Goal: Task Accomplishment & Management: Complete application form

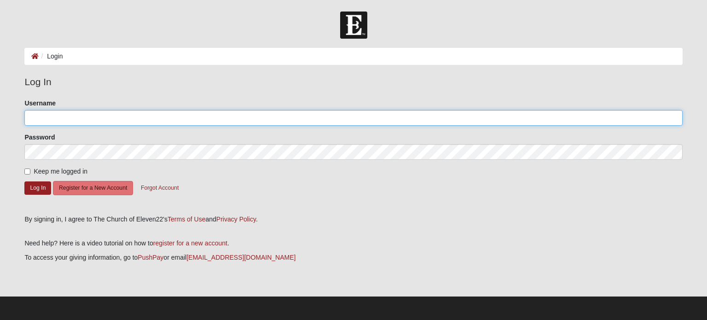
click at [164, 121] on input "Username" at bounding box center [353, 118] width 658 height 16
type input "amandajames626"
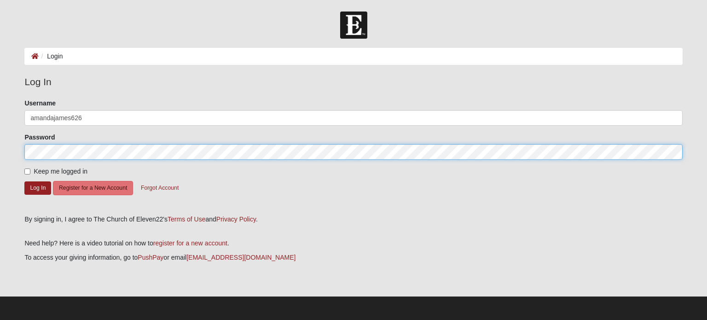
click at [24, 181] on button "Log In" at bounding box center [37, 187] width 27 height 13
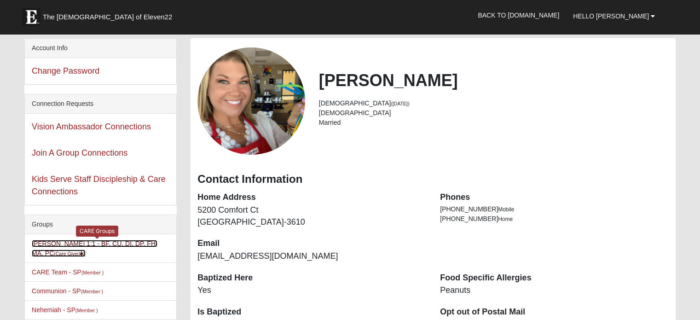
click at [52, 241] on link "[PERSON_NAME] 1:1 - BF, CU, DI, DP, FH, MA, PC (Care Giver )" at bounding box center [95, 248] width 126 height 17
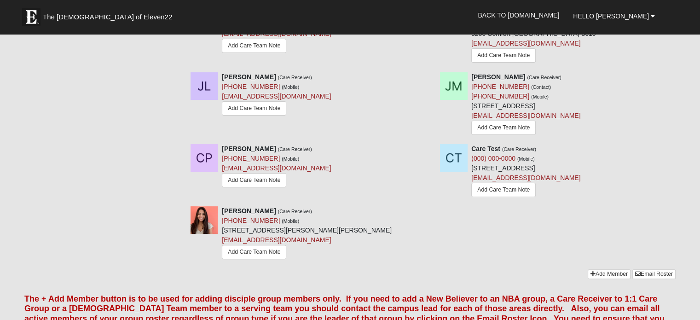
scroll to position [237, 0]
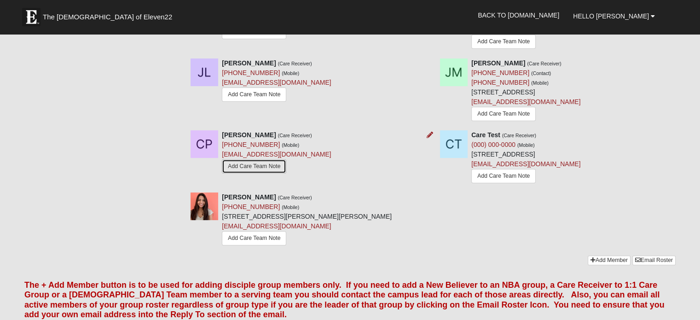
click at [249, 165] on link "Add Care Team Note" at bounding box center [254, 166] width 64 height 14
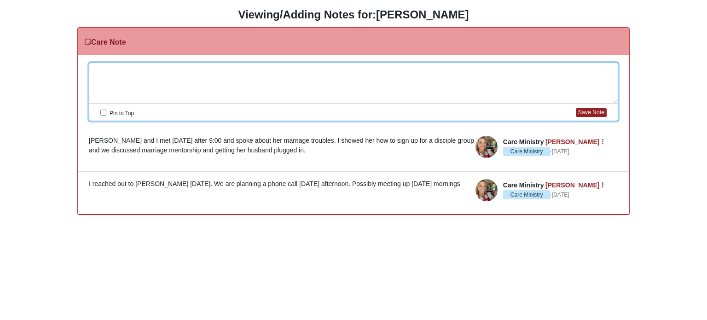
click at [157, 66] on div at bounding box center [353, 83] width 529 height 41
click at [114, 69] on div "I have een texting with Cynthia and" at bounding box center [353, 83] width 529 height 41
click at [208, 71] on div "I have been texting with Cynthia and" at bounding box center [353, 83] width 529 height 41
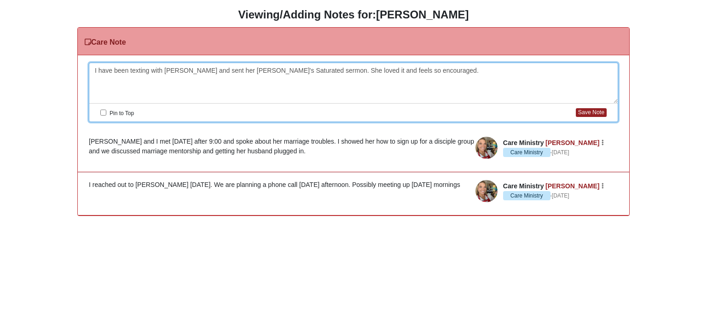
click at [212, 70] on div "I have been texting with Cynthia and sent her Lysa's Saturated sermon. She love…" at bounding box center [353, 83] width 529 height 41
click at [582, 62] on div "Please correct the following: I have been texting with Cynthia and sending her …" at bounding box center [354, 135] width 552 height 160
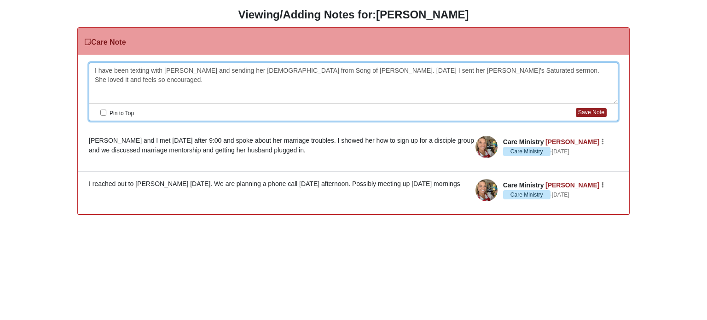
click at [582, 69] on div "I have been texting with Cynthia and sending her sermons from Song of Solomon. …" at bounding box center [353, 83] width 529 height 41
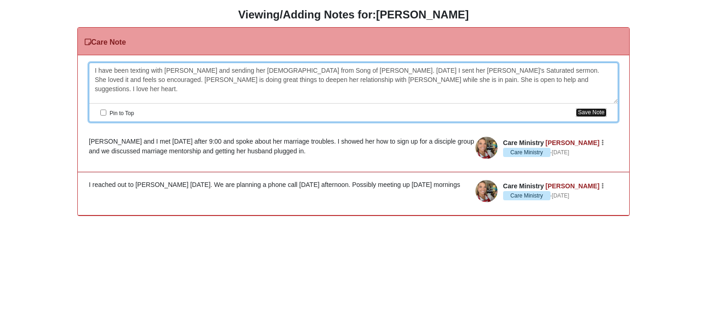
click at [592, 114] on button "Save Note" at bounding box center [591, 112] width 31 height 9
